Goal: Task Accomplishment & Management: Manage account settings

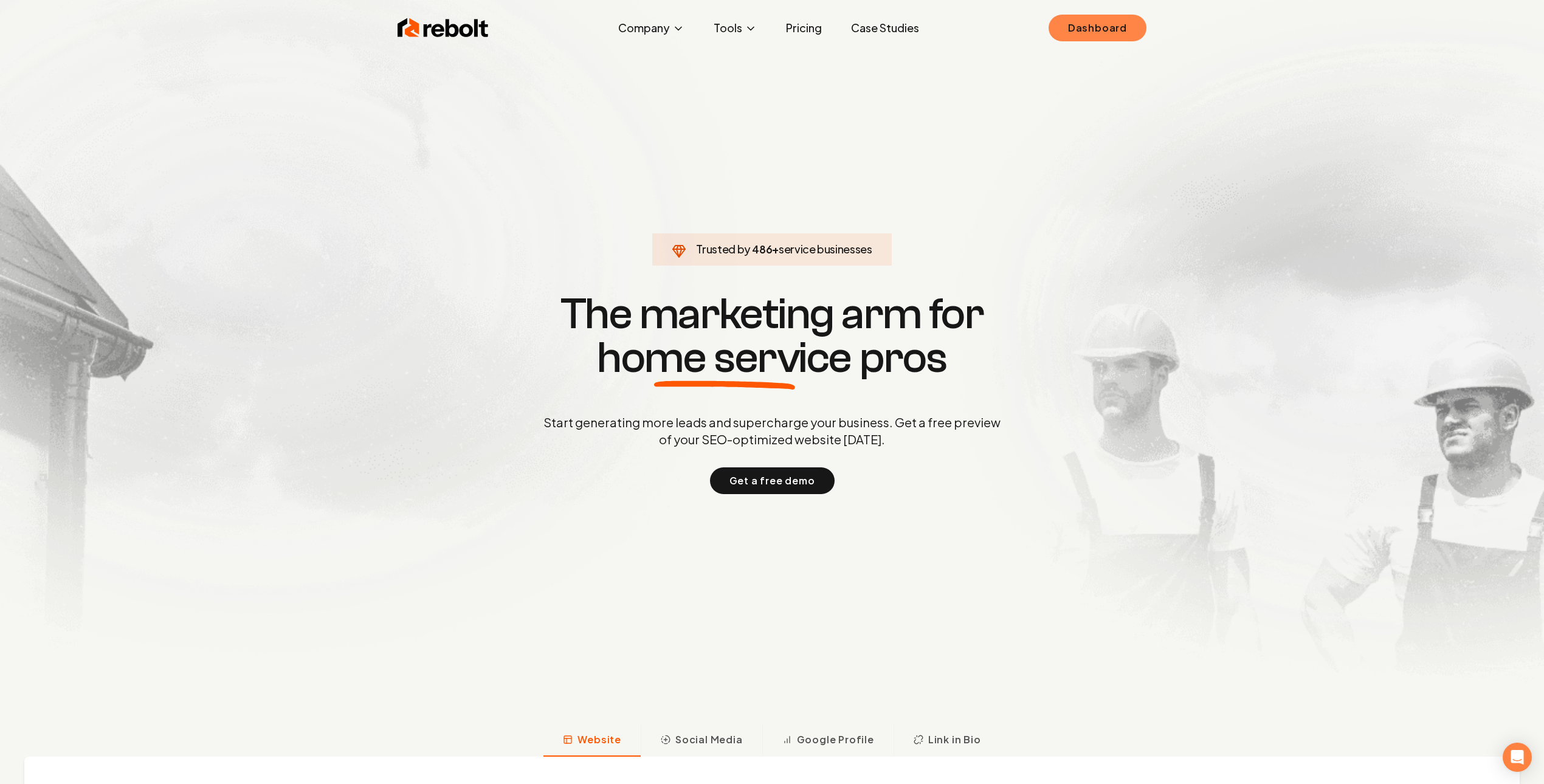
click at [1091, 28] on link "Dashboard" at bounding box center [1097, 28] width 98 height 27
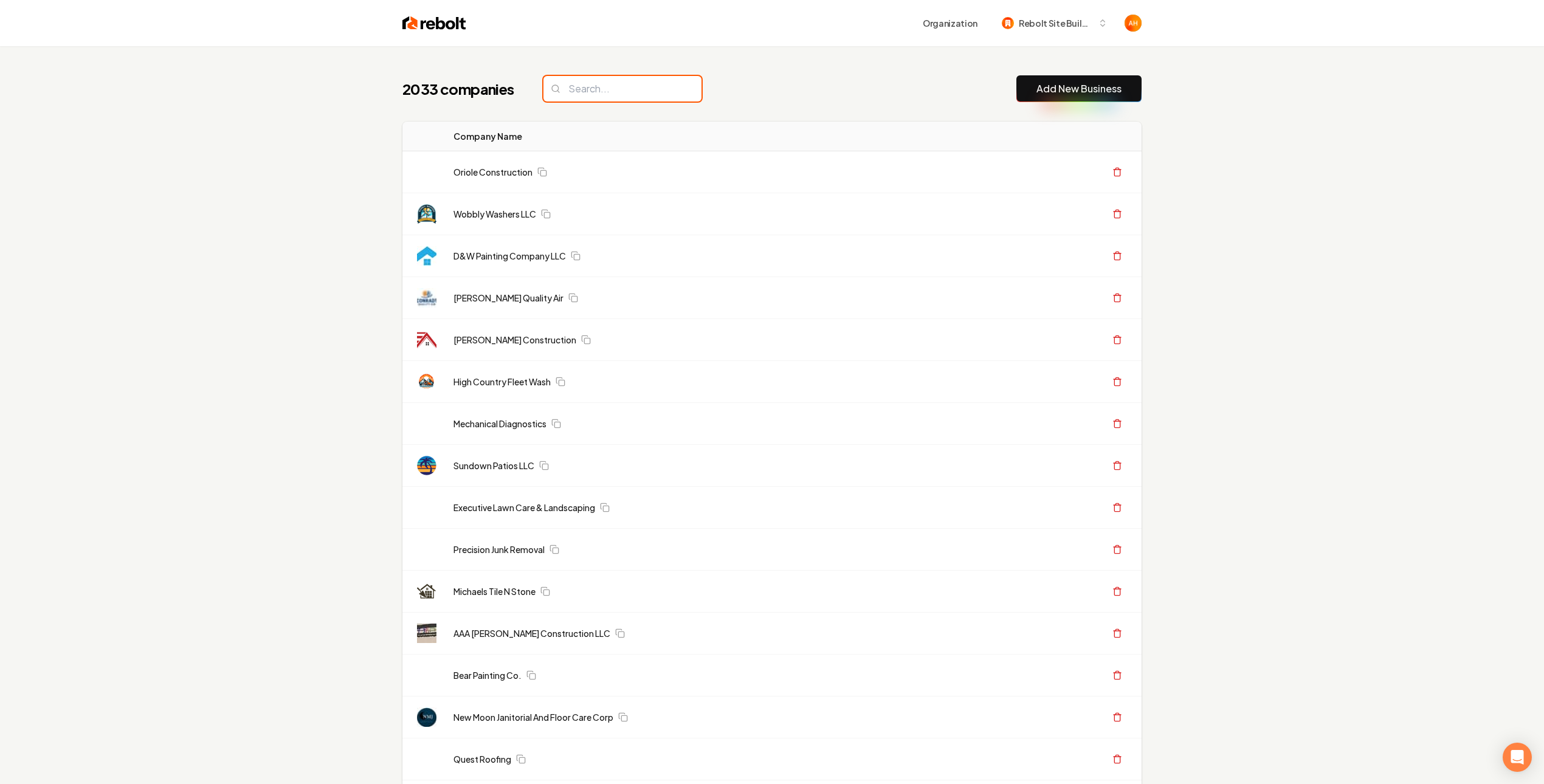
click at [620, 85] on input "search" at bounding box center [622, 88] width 158 height 25
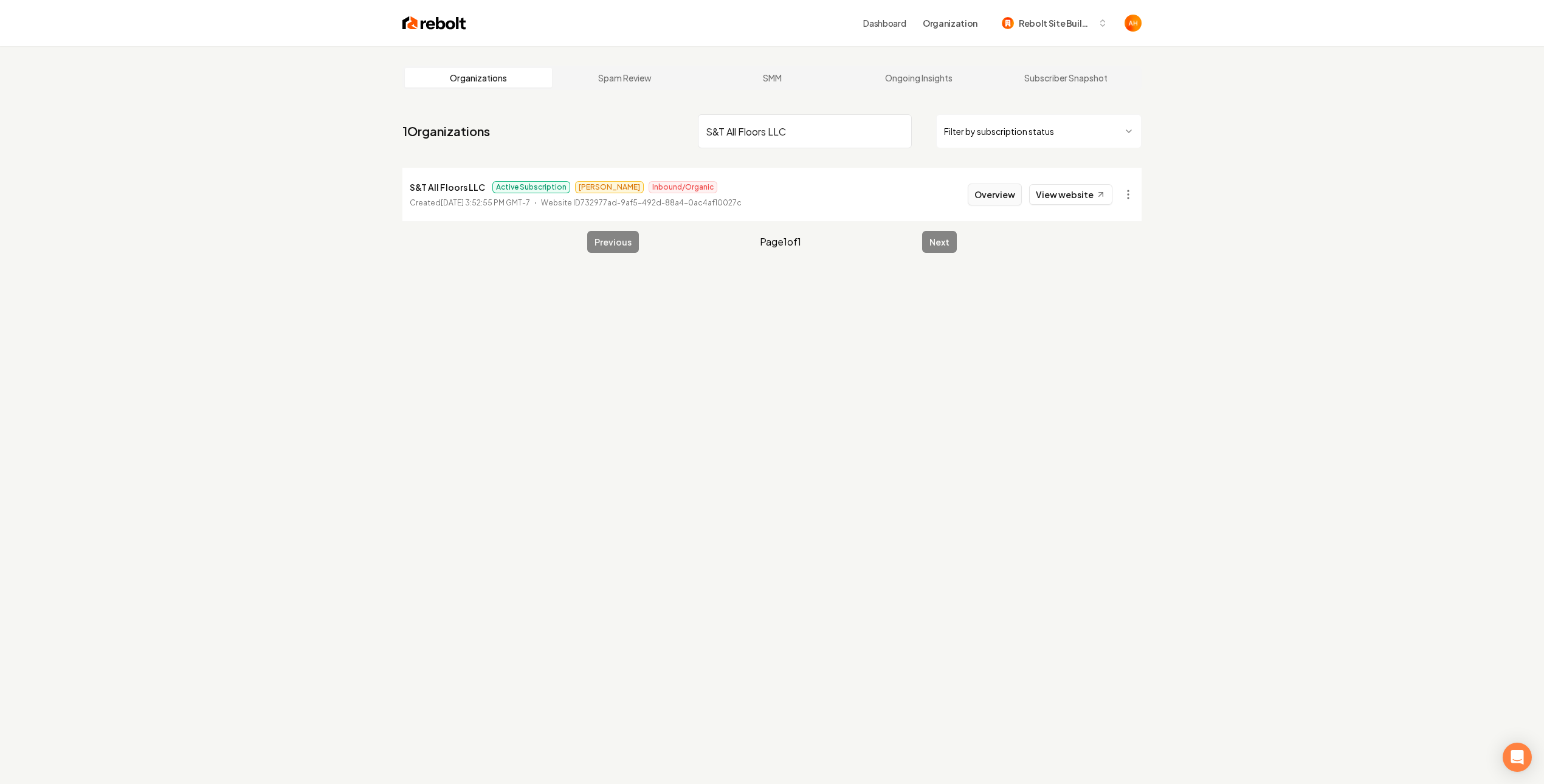
type input "S&T All Floors LLC"
click at [1013, 196] on button "Overview" at bounding box center [995, 194] width 54 height 22
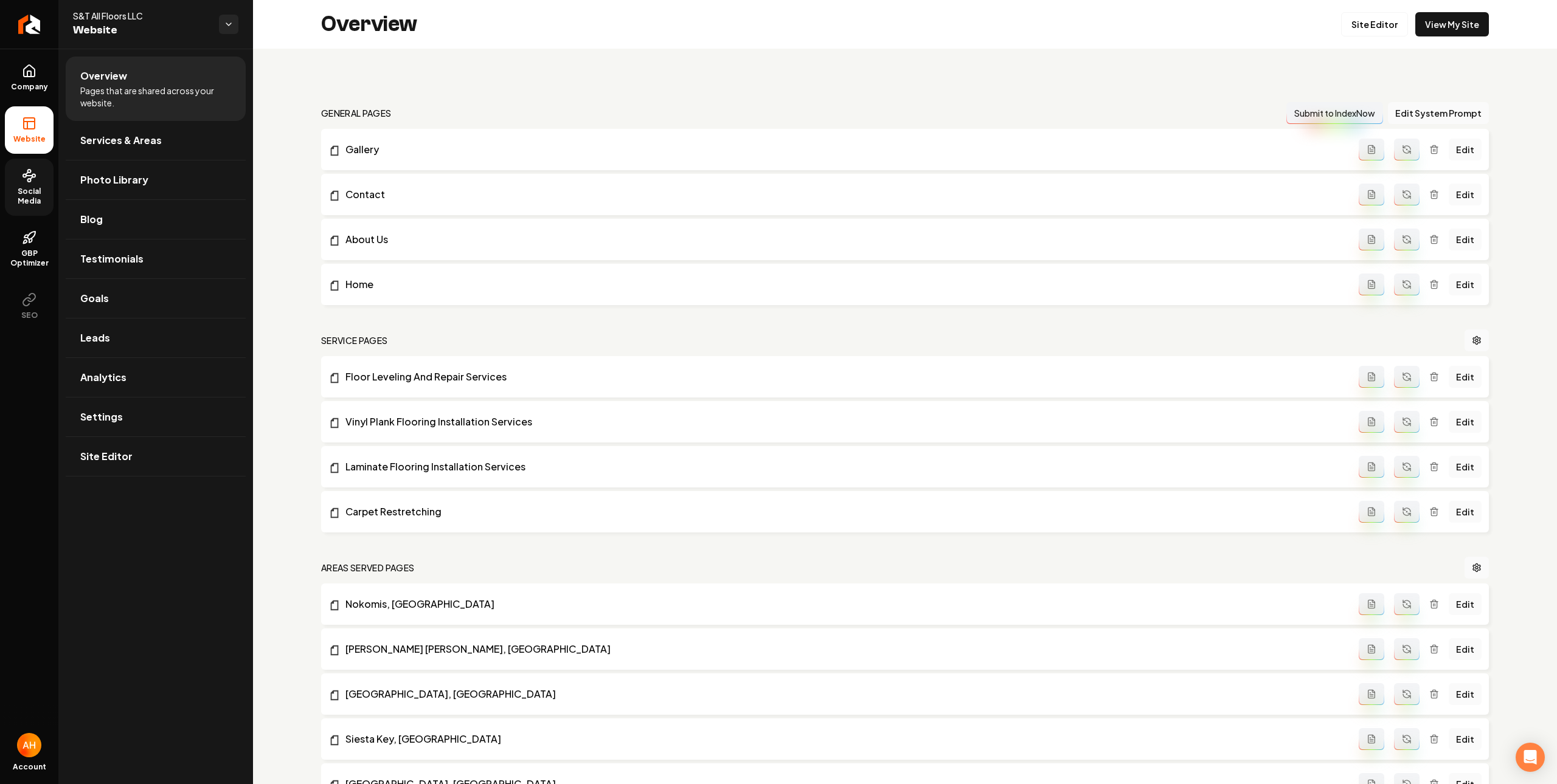
click at [31, 188] on span "Social Media" at bounding box center [29, 196] width 49 height 20
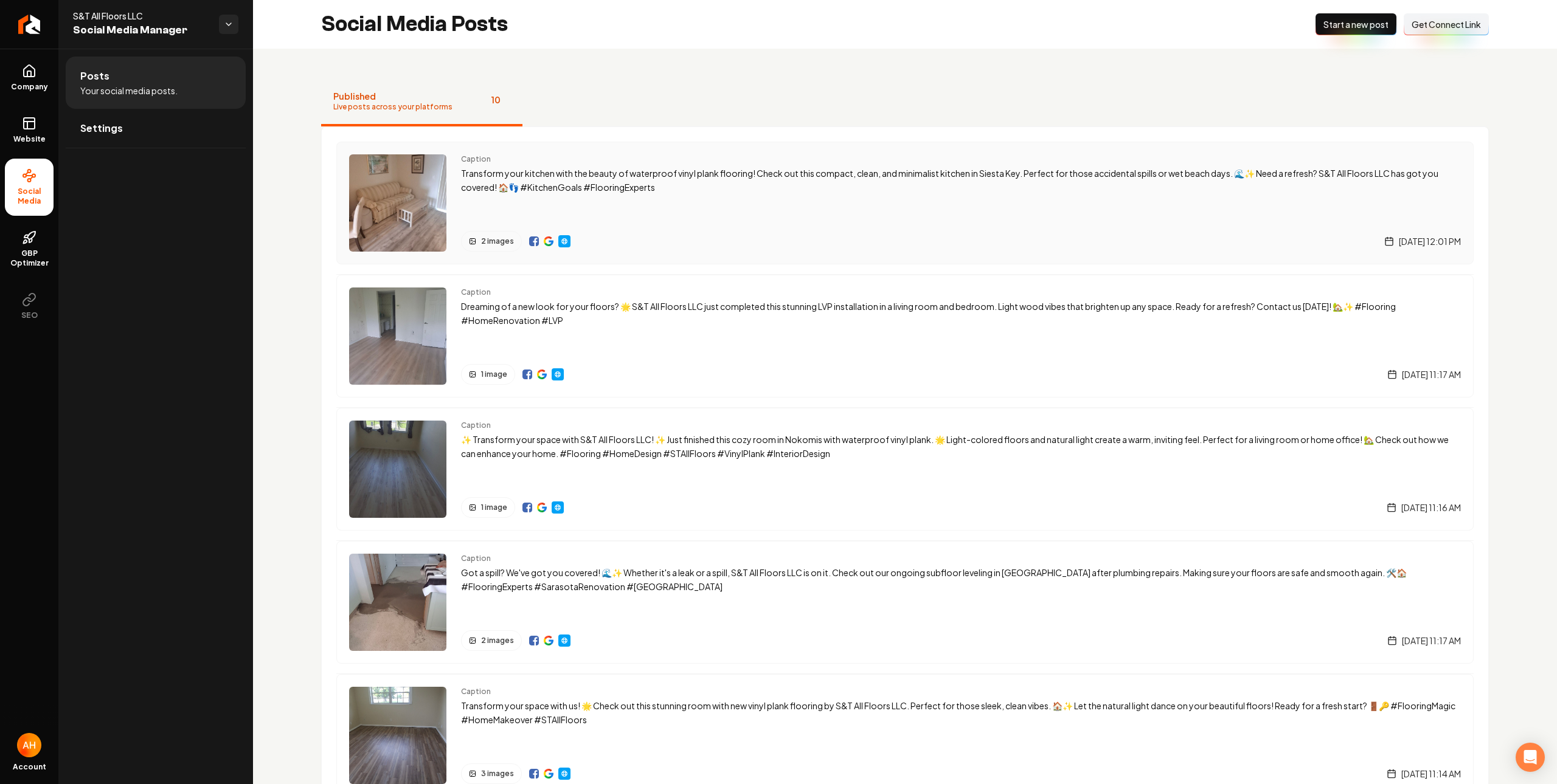
click at [546, 241] on img "Main content area" at bounding box center [548, 241] width 9 height 9
click at [535, 243] on img "Main content area" at bounding box center [533, 241] width 9 height 9
click at [576, 187] on p "Transform your kitchen with the beauty of waterproof vinyl plank flooring! Chec…" at bounding box center [961, 180] width 1000 height 28
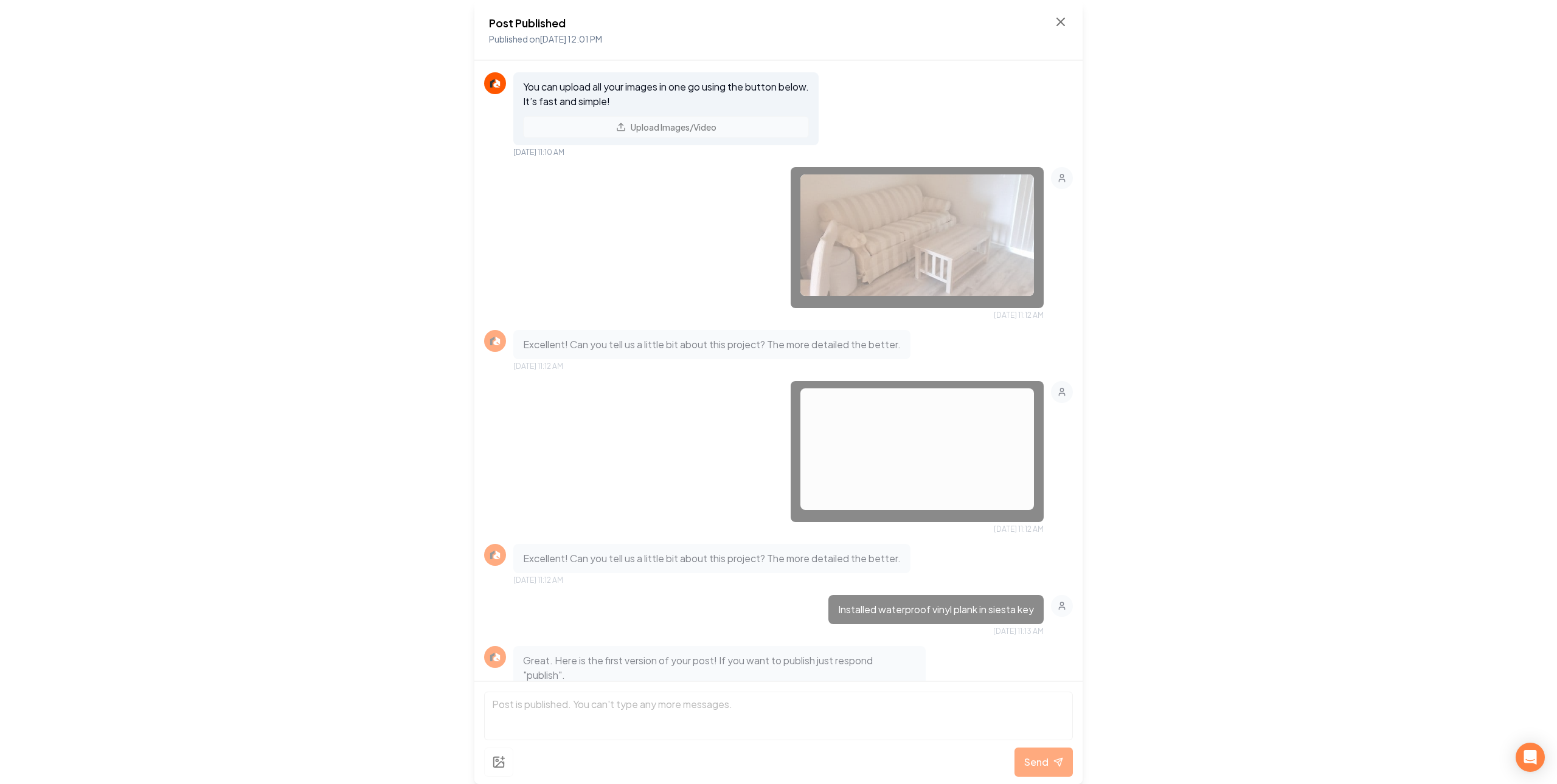
scroll to position [93, 0]
